Goal: Navigation & Orientation: Find specific page/section

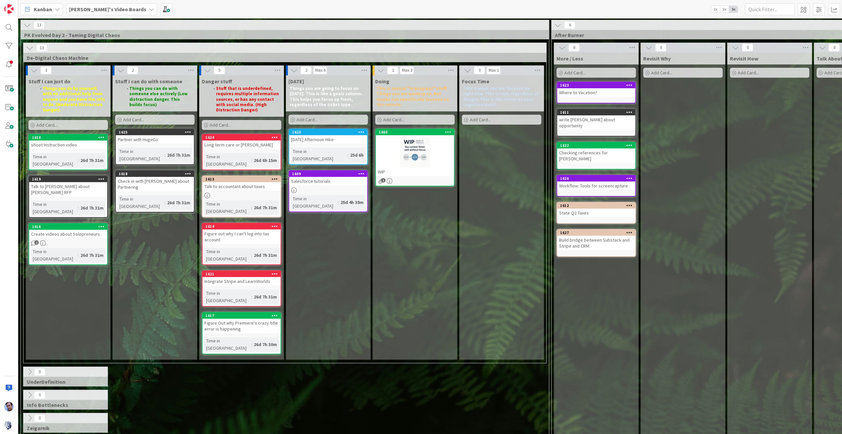
click at [114, 9] on div "[PERSON_NAME]'s Video Boards" at bounding box center [111, 9] width 91 height 12
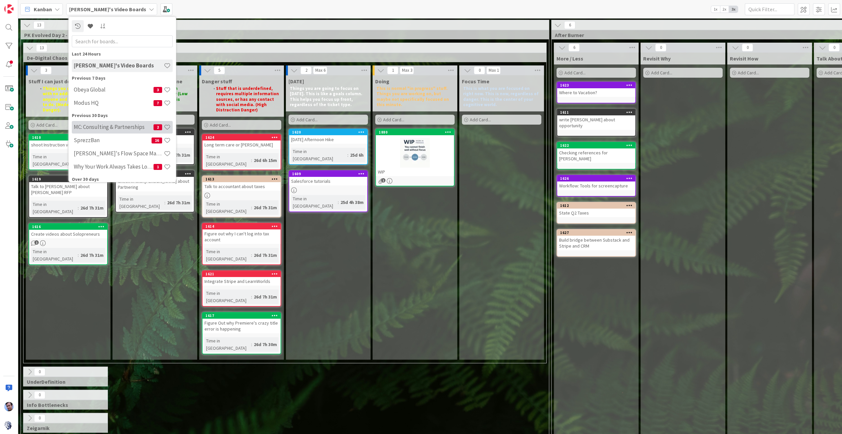
click at [123, 124] on h4 "MC: Consulting & Partnerships" at bounding box center [114, 127] width 80 height 7
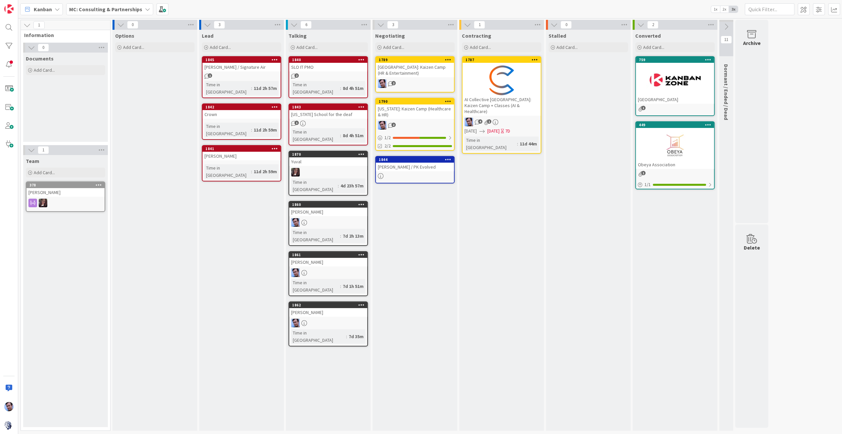
click at [343, 269] on div at bounding box center [328, 273] width 78 height 9
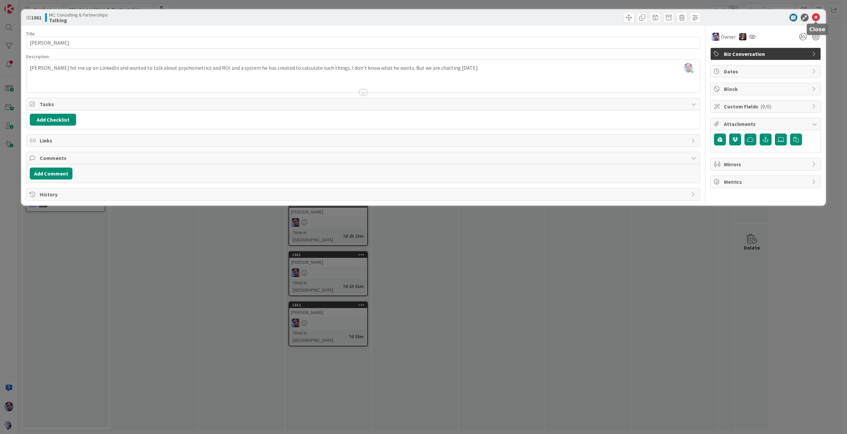
click at [817, 15] on icon at bounding box center [816, 18] width 8 height 8
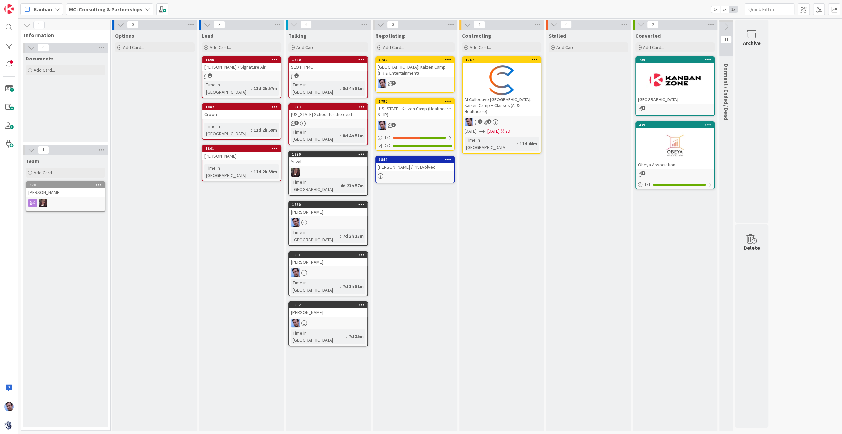
click at [513, 89] on div at bounding box center [501, 80] width 78 height 30
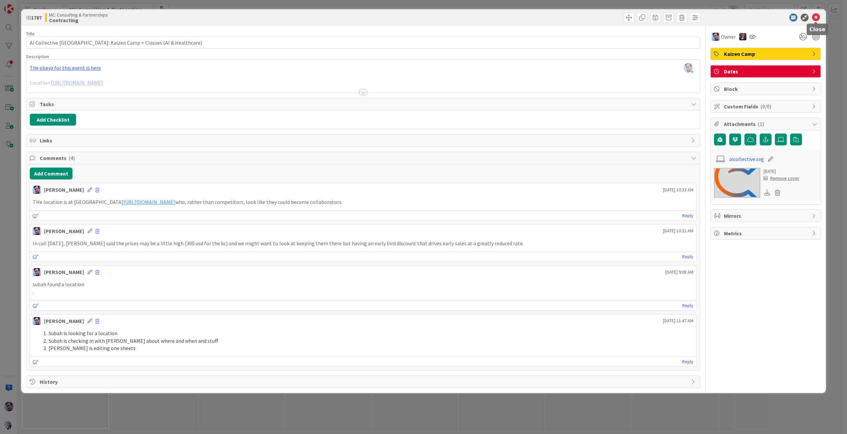
click at [813, 16] on icon at bounding box center [816, 18] width 8 height 8
